Goal: Obtain resource: Obtain resource

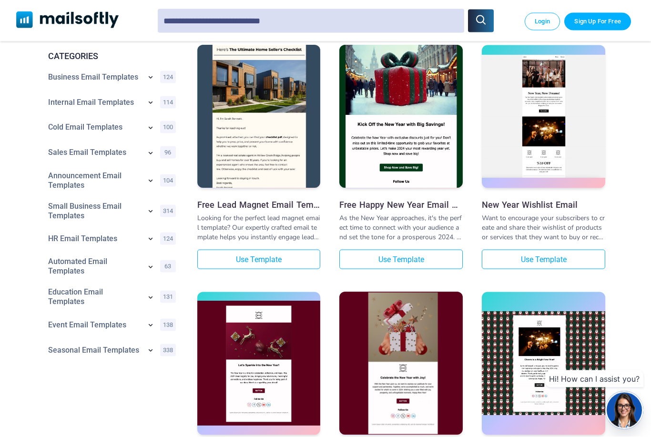
scroll to position [155, 0]
click at [106, 323] on link "Event Email Templates" at bounding box center [94, 325] width 93 height 10
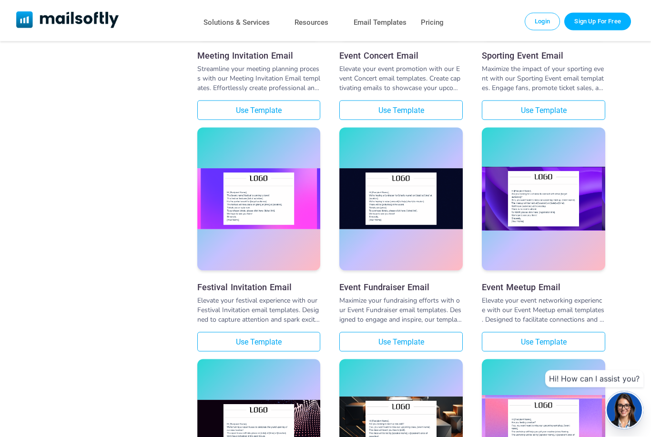
scroll to position [917, 0]
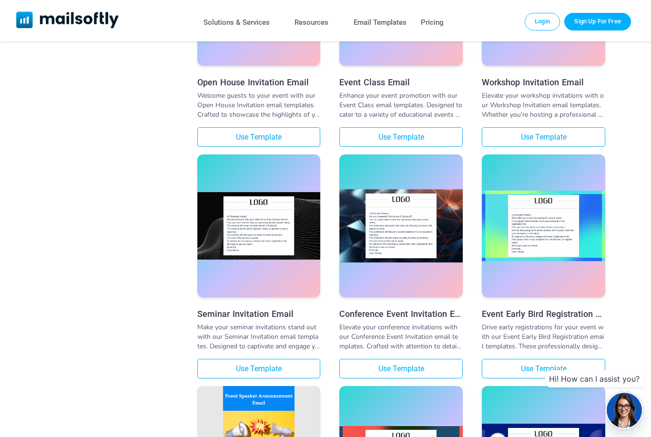
click at [106, 323] on div "CATEGORIES > Business Email Templates 124 Consent Email Templates 9 Pricing Ema…" at bounding box center [325, 140] width 651 height 2902
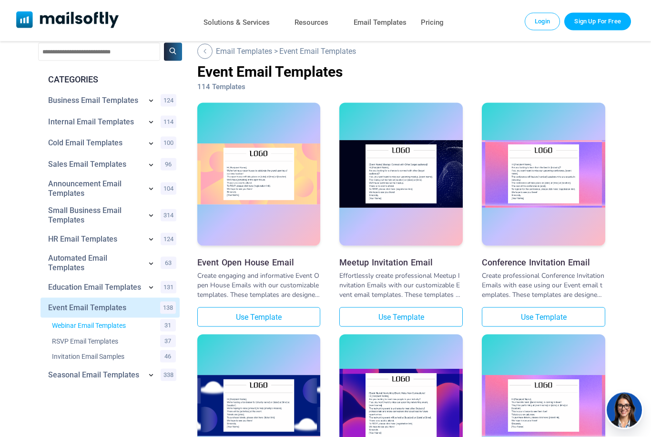
scroll to position [16, 0]
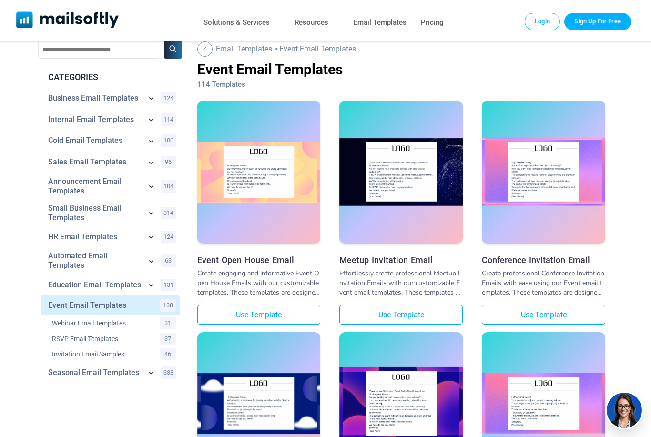
click at [111, 340] on link "RSVP Email Templates" at bounding box center [103, 339] width 103 height 10
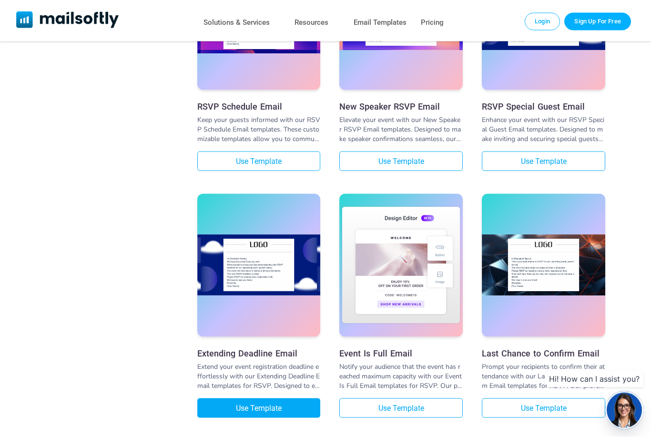
scroll to position [1158, 0]
click at [424, 412] on link "Use Template" at bounding box center [400, 408] width 123 height 20
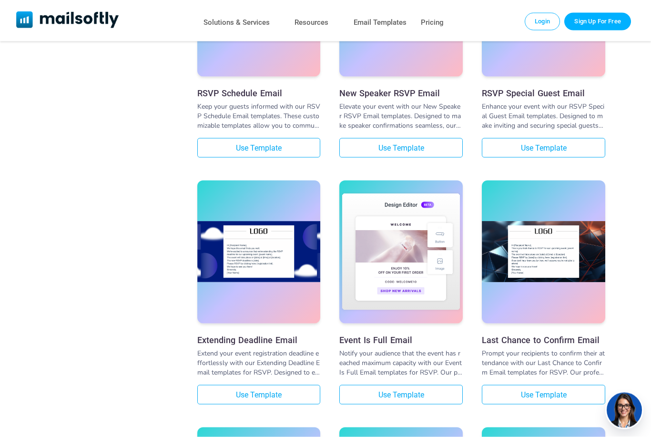
scroll to position [1171, 0]
click at [421, 404] on link "Use Template" at bounding box center [400, 395] width 123 height 20
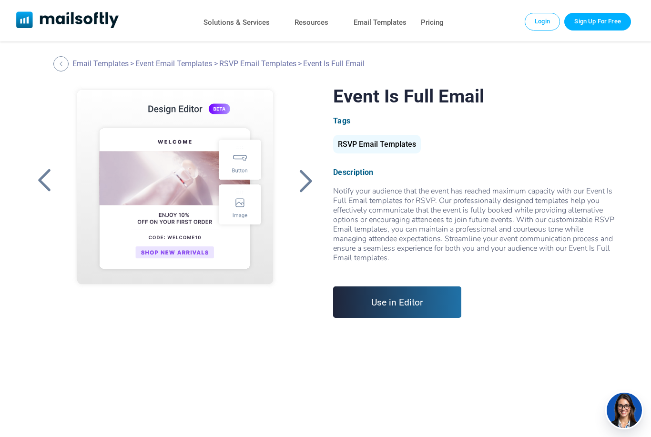
click at [405, 303] on link "Use in Editor" at bounding box center [397, 302] width 128 height 31
click at [382, 21] on link "Email Templates" at bounding box center [380, 23] width 53 height 14
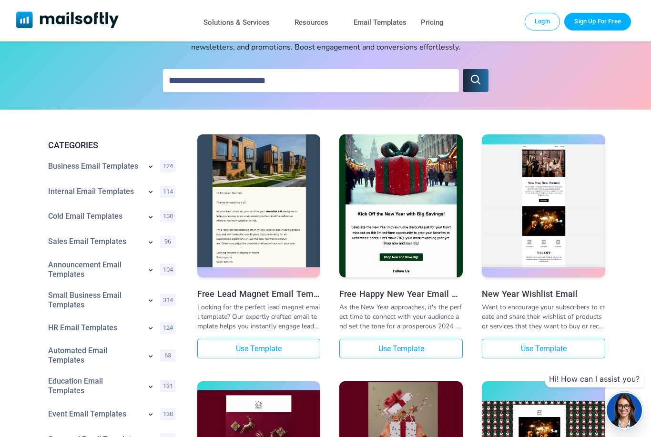
scroll to position [56, 0]
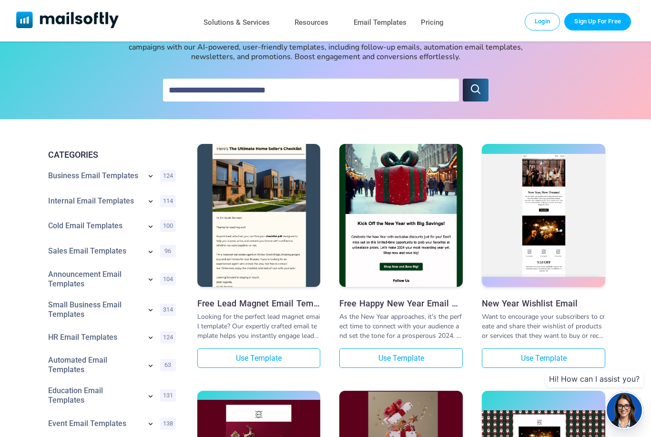
click at [247, 85] on input "text" at bounding box center [311, 90] width 296 height 23
type input "**********"
click at [471, 91] on icon "submit" at bounding box center [475, 88] width 11 height 11
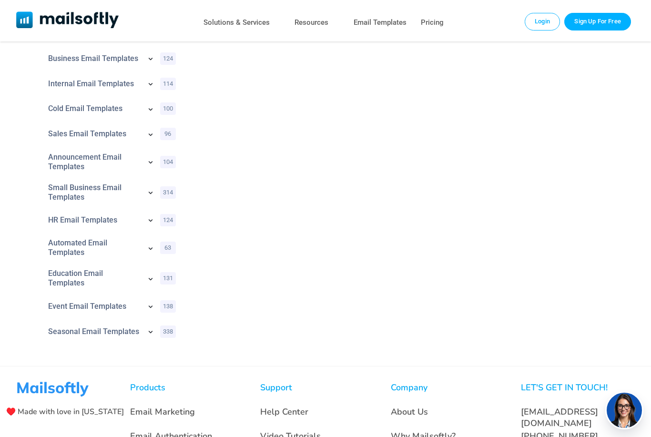
scroll to position [0, 0]
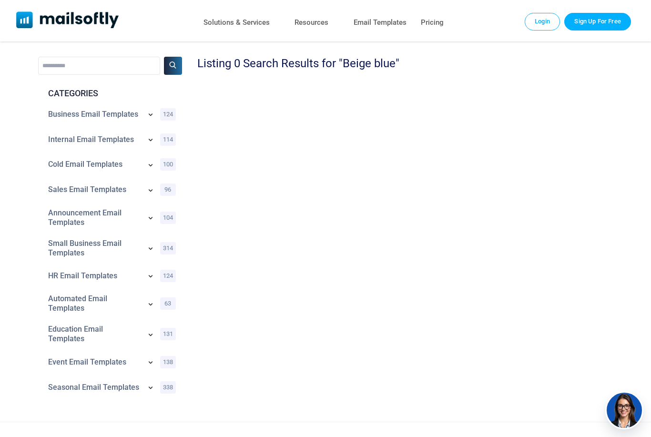
click at [106, 56] on div "**********" at bounding box center [325, 231] width 651 height 380
click at [95, 77] on div "**********" at bounding box center [110, 232] width 144 height 350
click at [84, 70] on input "**********" at bounding box center [99, 66] width 122 height 18
type input "*"
type input "*****"
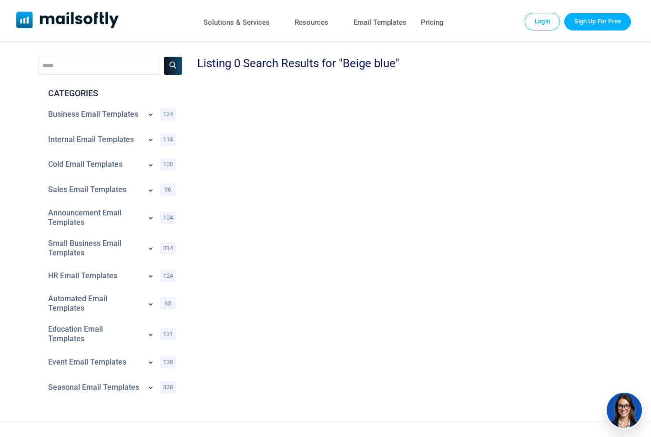
click at [178, 70] on button at bounding box center [173, 66] width 18 height 18
click at [118, 71] on input "*****" at bounding box center [99, 66] width 122 height 18
click at [95, 361] on link "Event Email Templates" at bounding box center [94, 363] width 93 height 10
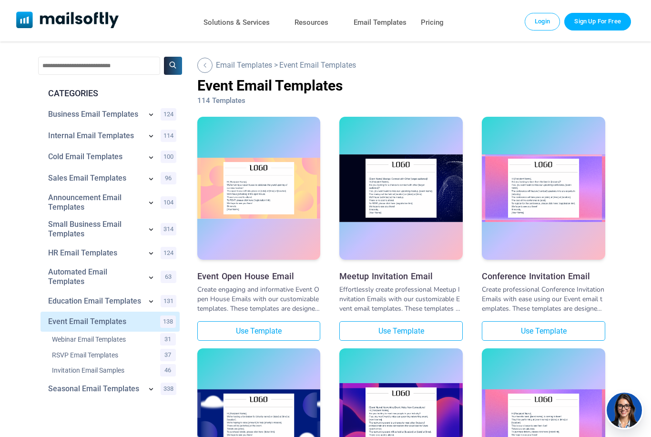
drag, startPoint x: 0, startPoint y: 0, endPoint x: 95, endPoint y: 361, distance: 373.1
click at [95, 360] on link "RSVP Email Templates" at bounding box center [103, 355] width 103 height 10
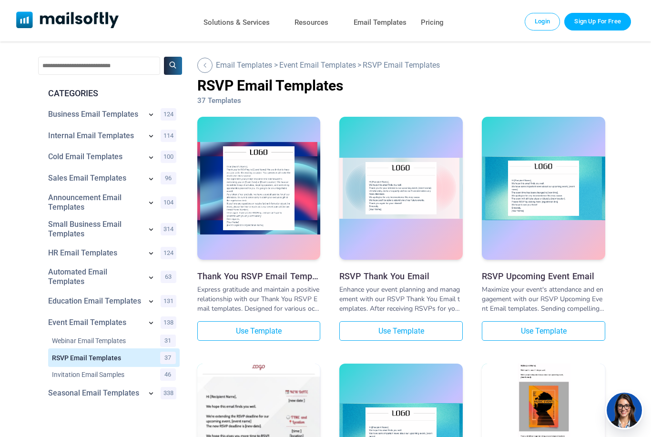
click at [79, 242] on div "Small Business Email Templates 314" at bounding box center [110, 229] width 139 height 27
click at [74, 236] on link "Small Business Email Templates" at bounding box center [94, 229] width 93 height 19
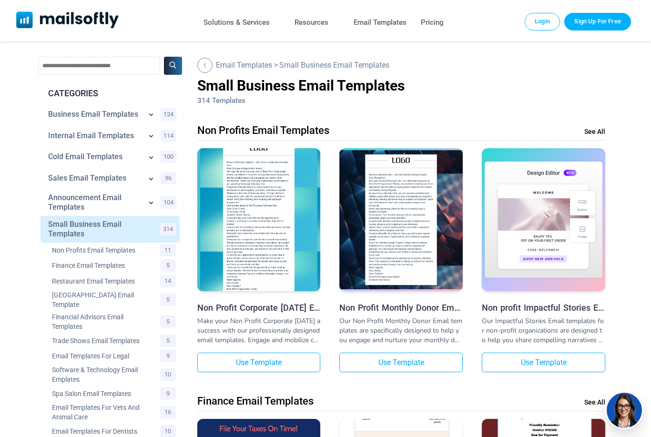
click at [75, 204] on link "Announcement Email Templates" at bounding box center [94, 202] width 93 height 19
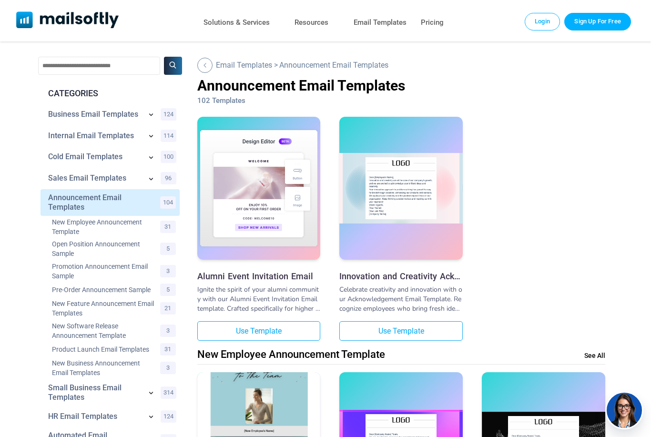
click at [82, 115] on link "Business Email Templates" at bounding box center [94, 115] width 93 height 10
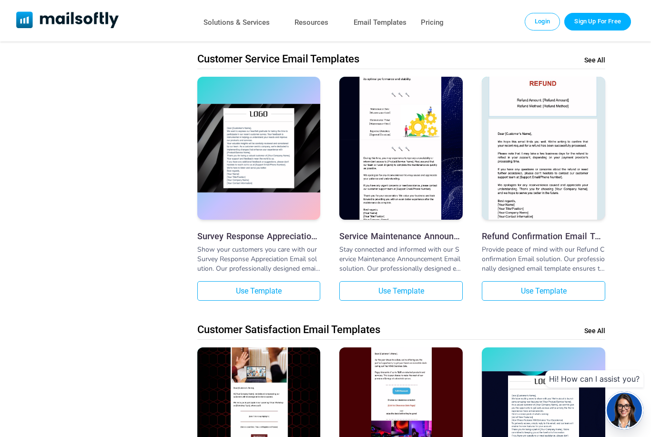
scroll to position [420, 0]
